Goal: Information Seeking & Learning: Learn about a topic

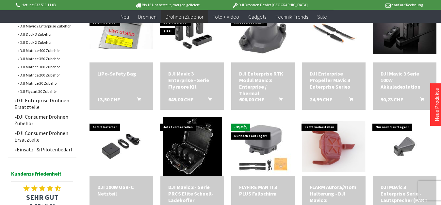
scroll to position [260, 0]
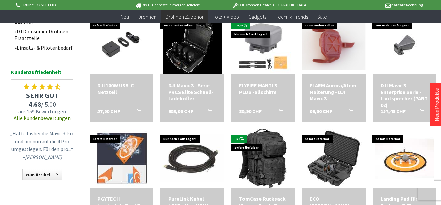
scroll to position [351, 0]
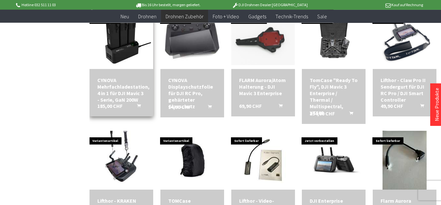
scroll to position [824, 0]
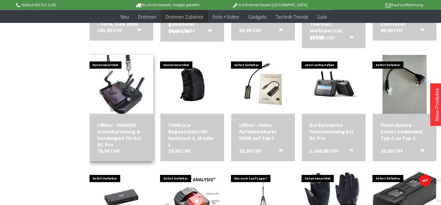
scroll to position [901, 0]
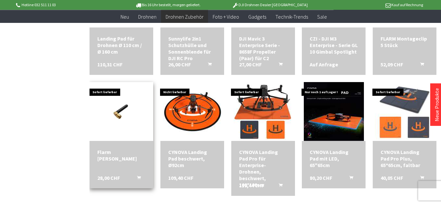
scroll to position [641, 0]
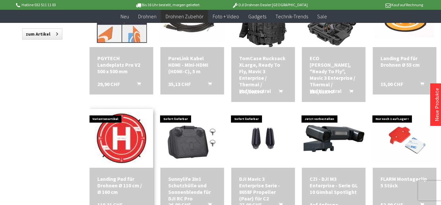
scroll to position [550, 0]
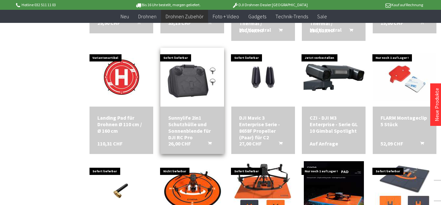
click at [178, 118] on div "Sunnylife 2in1 Schutzhülle und Sonnenblende für DJI RC Pro" at bounding box center [192, 127] width 48 height 26
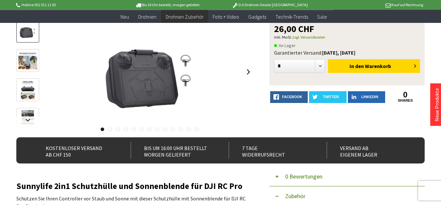
scroll to position [76, 0]
click at [31, 112] on img at bounding box center [28, 119] width 12 height 19
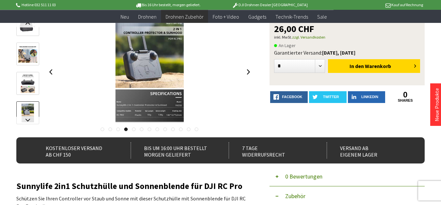
click at [29, 89] on img at bounding box center [28, 83] width 14 height 19
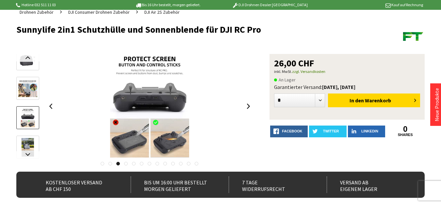
scroll to position [15, 0]
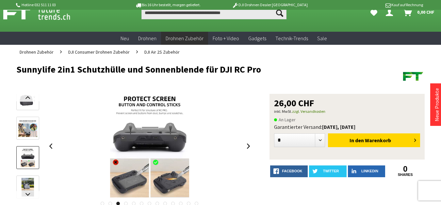
click at [32, 122] on img at bounding box center [27, 128] width 19 height 17
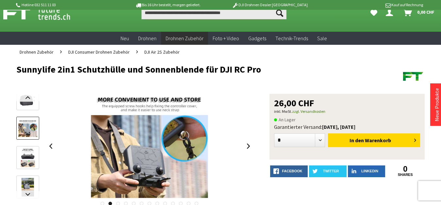
click at [29, 103] on img at bounding box center [27, 98] width 19 height 19
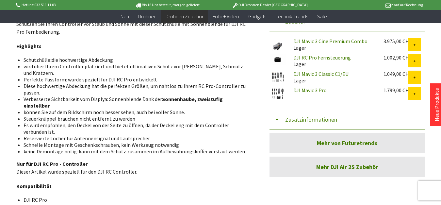
scroll to position [243, 0]
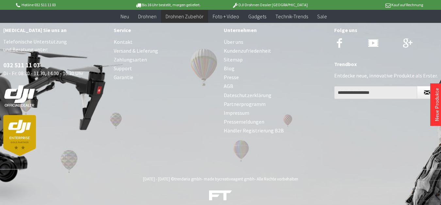
scroll to position [643, 0]
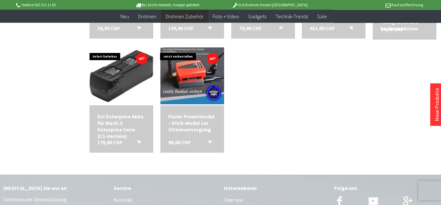
scroll to position [586, 0]
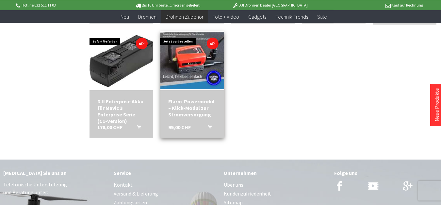
click at [184, 100] on div "Flarm-Powermodul – Klick-Modul zur Stromversorgung" at bounding box center [192, 108] width 48 height 20
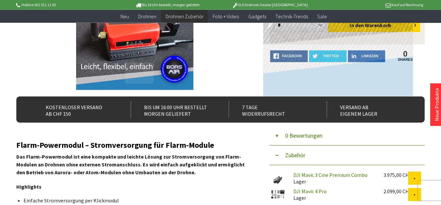
scroll to position [122, 0]
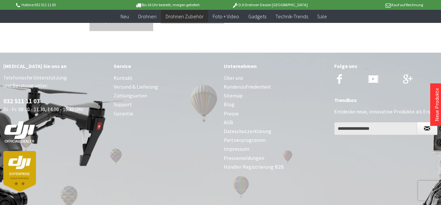
scroll to position [488, 0]
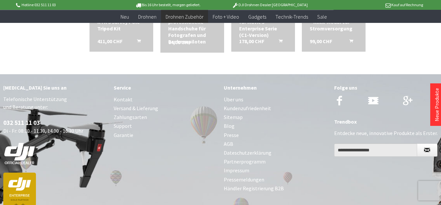
scroll to position [916, 0]
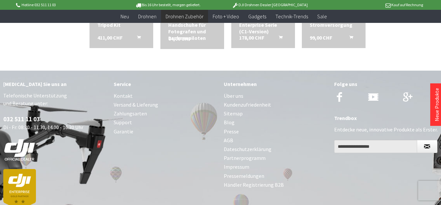
scroll to position [513, 0]
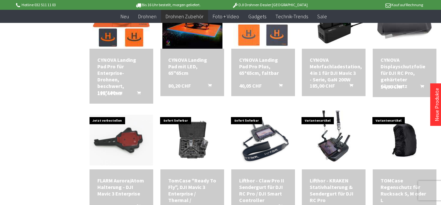
scroll to position [489, 0]
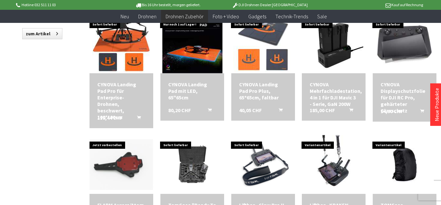
scroll to position [488, 0]
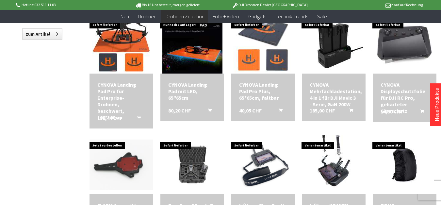
scroll to position [832, 0]
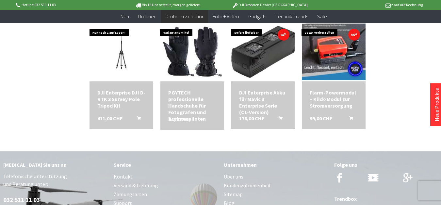
scroll to position [503, 0]
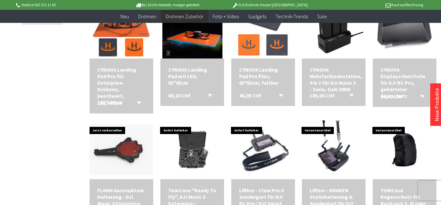
scroll to position [265, 0]
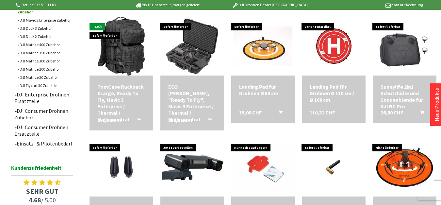
scroll to position [30, 0]
